Goal: Information Seeking & Learning: Learn about a topic

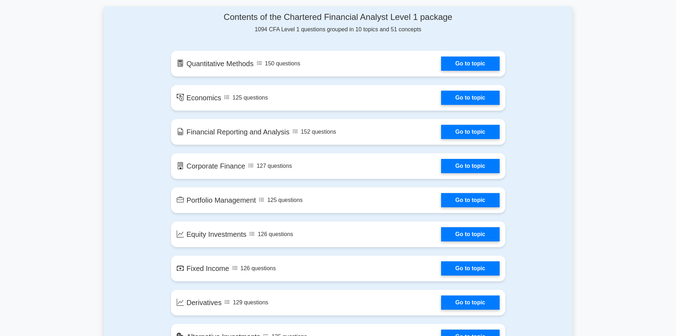
scroll to position [355, 0]
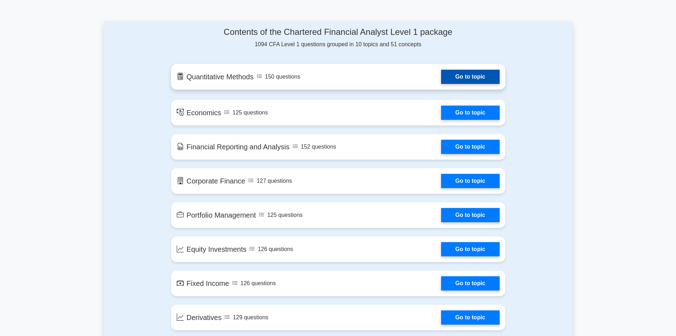
click at [441, 82] on link "Go to topic" at bounding box center [470, 77] width 58 height 14
click at [470, 76] on link "Go to topic" at bounding box center [470, 77] width 58 height 14
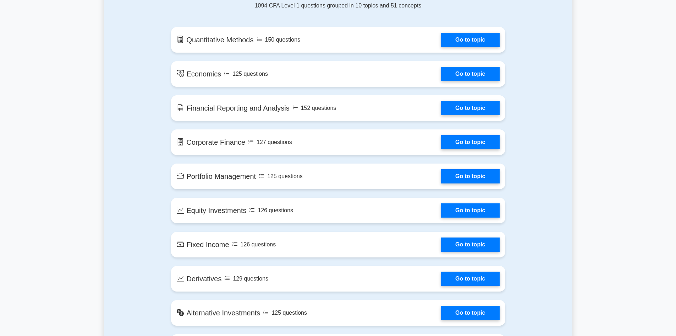
scroll to position [391, 0]
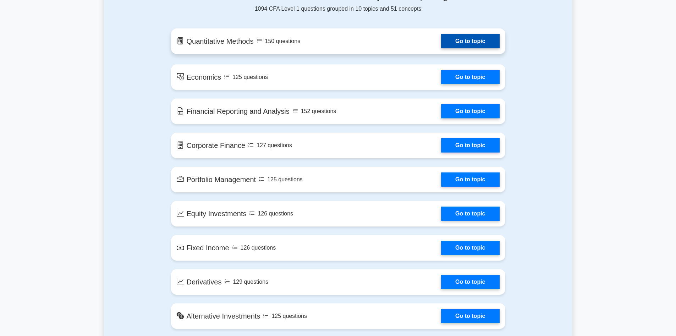
click at [441, 48] on link "Go to topic" at bounding box center [470, 41] width 58 height 14
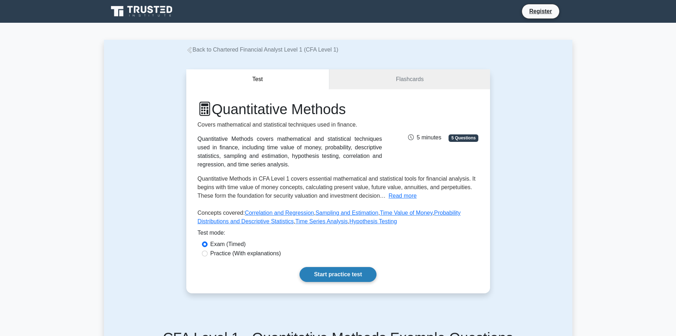
click at [347, 273] on link "Start practice test" at bounding box center [338, 274] width 77 height 15
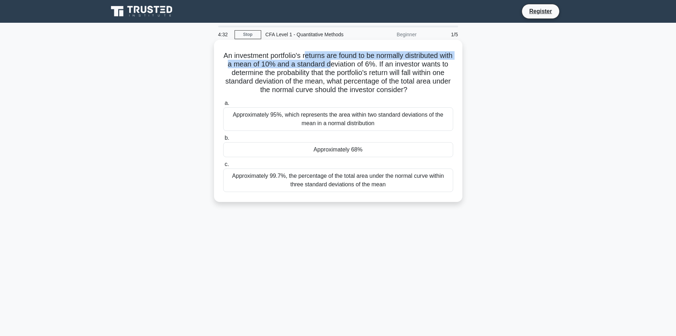
drag, startPoint x: 311, startPoint y: 53, endPoint x: 353, endPoint y: 64, distance: 42.9
click at [352, 64] on h5 "An investment portfolio's returns are found to be normally distributed with a m…" at bounding box center [339, 72] width 232 height 43
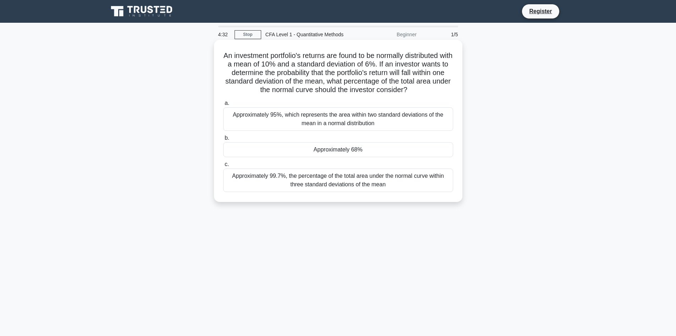
click at [368, 63] on h5 "An investment portfolio's returns are found to be normally distributed with a m…" at bounding box center [339, 72] width 232 height 43
click at [228, 175] on div "Approximately 99.7%, the percentage of the total area under the normal curve wi…" at bounding box center [338, 179] width 230 height 23
click at [223, 167] on input "c. Approximately 99.7%, the percentage of the total area under the normal curve…" at bounding box center [223, 164] width 0 height 5
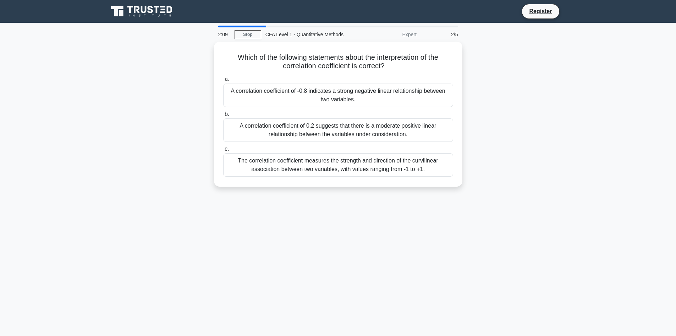
click at [176, 146] on div "Which of the following statements about the interpretation of the correlation c…" at bounding box center [338, 118] width 469 height 153
click at [101, 152] on main "2:00 Stop CFA Level 1 - Quantitative Methods Expert 2/5 Which of the following …" at bounding box center [338, 203] width 676 height 361
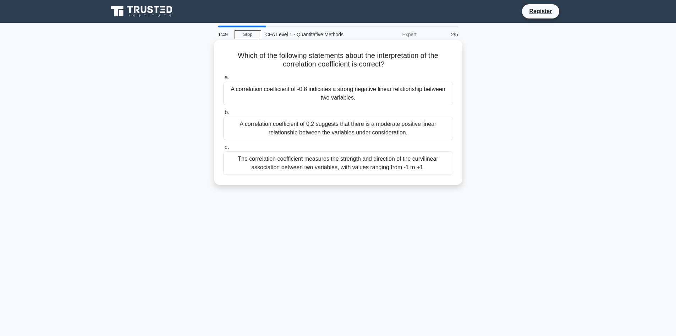
click at [291, 166] on div "The correlation coefficient measures the strength and direction of the curvilin…" at bounding box center [338, 162] width 230 height 23
click at [223, 149] on input "c. The correlation coefficient measures the strength and direction of the curvi…" at bounding box center [223, 147] width 0 height 5
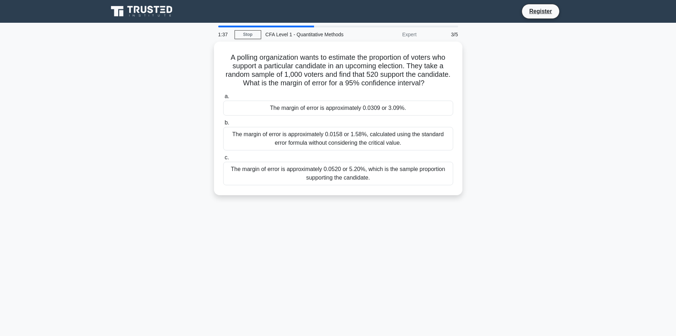
click at [97, 137] on main "1:37 Stop CFA Level 1 - Quantitative Methods Expert 3/5 A polling organization …" at bounding box center [338, 203] width 676 height 361
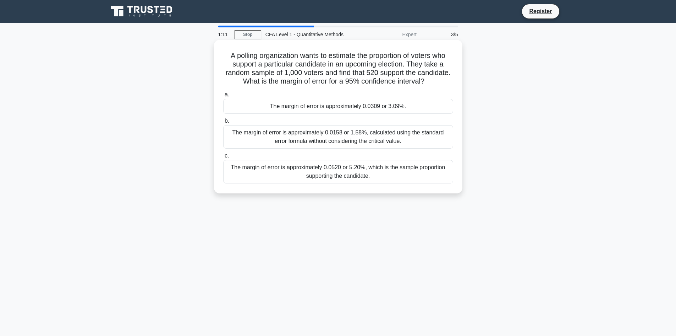
click at [317, 137] on div "The margin of error is approximately 0.0158 or 1.58%, calculated using the stan…" at bounding box center [338, 136] width 230 height 23
click at [223, 123] on input "b. The margin of error is approximately 0.0158 or 1.58%, calculated using the s…" at bounding box center [223, 121] width 0 height 5
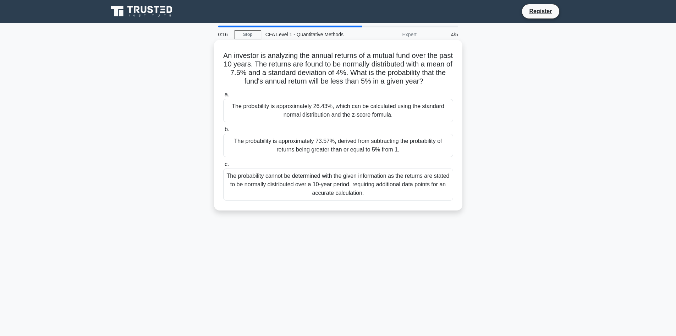
click at [348, 109] on div "The probability is approximately 26.43%, which can be calculated using the stan…" at bounding box center [338, 110] width 230 height 23
click at [223, 97] on input "a. The probability is approximately 26.43%, which can be calculated using the s…" at bounding box center [223, 94] width 0 height 5
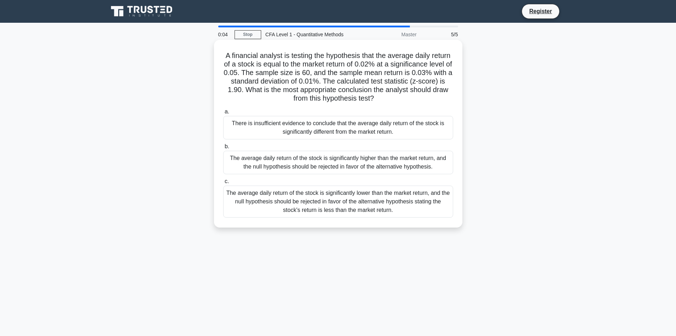
click at [321, 166] on div "The average daily return of the stock is significantly higher than the market r…" at bounding box center [338, 162] width 230 height 23
click at [223, 149] on input "b. The average daily return of the stock is significantly higher than the marke…" at bounding box center [223, 146] width 0 height 5
